Goal: Information Seeking & Learning: Learn about a topic

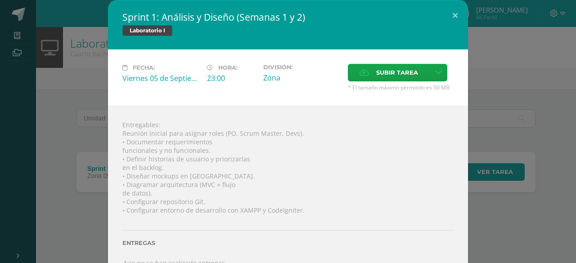
scroll to position [16, 0]
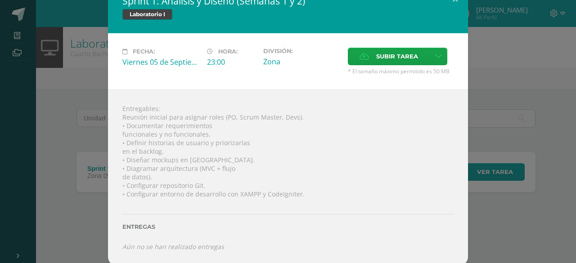
click at [90, 161] on div "Sprint 1: Análisis y Diseño (Semanas 1 y 2) Laboratorio I Fecha: [DATE] Hora: 2…" at bounding box center [288, 125] width 569 height 282
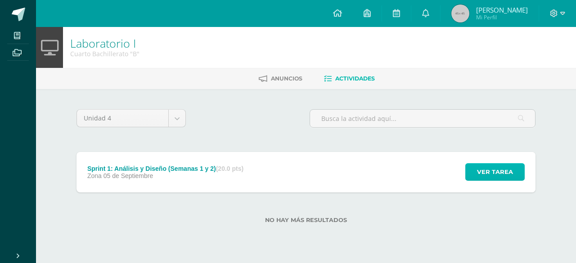
click at [493, 168] on span "Ver tarea" at bounding box center [495, 172] width 36 height 17
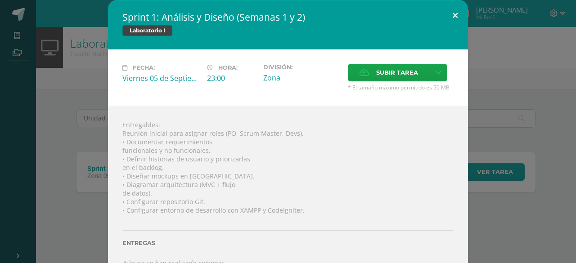
click at [450, 11] on button at bounding box center [456, 15] width 26 height 31
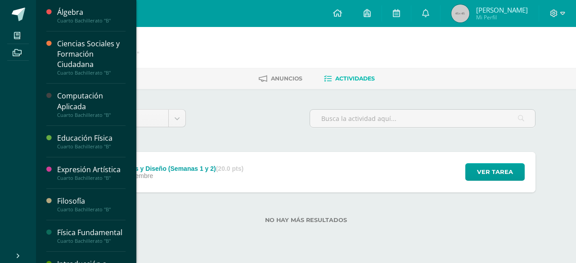
click at [77, 104] on div "Computación Aplicada" at bounding box center [91, 101] width 68 height 21
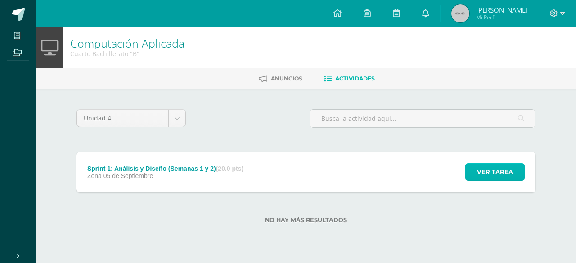
click at [487, 172] on span "Ver tarea" at bounding box center [495, 172] width 36 height 17
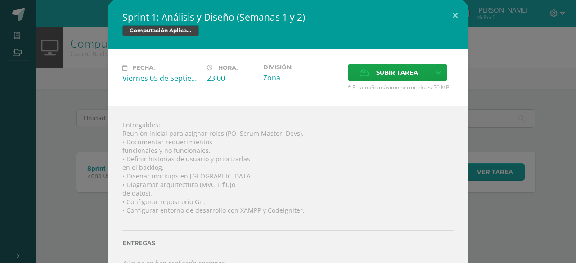
click at [552, 191] on div "Sprint 1: Análisis y Diseño (Semanas 1 y 2) Computación Aplicada Fecha: Viernes…" at bounding box center [288, 141] width 569 height 282
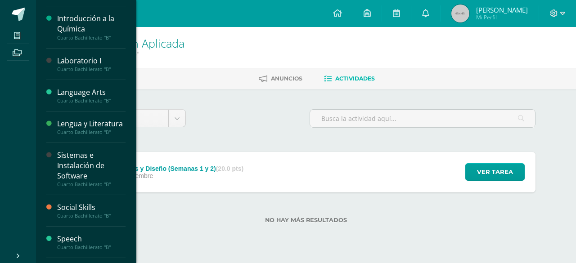
scroll to position [289, 0]
click at [69, 180] on div "Sistemas e Instalación de Software" at bounding box center [91, 164] width 68 height 31
